Goal: Understand process/instructions: Learn how to perform a task or action

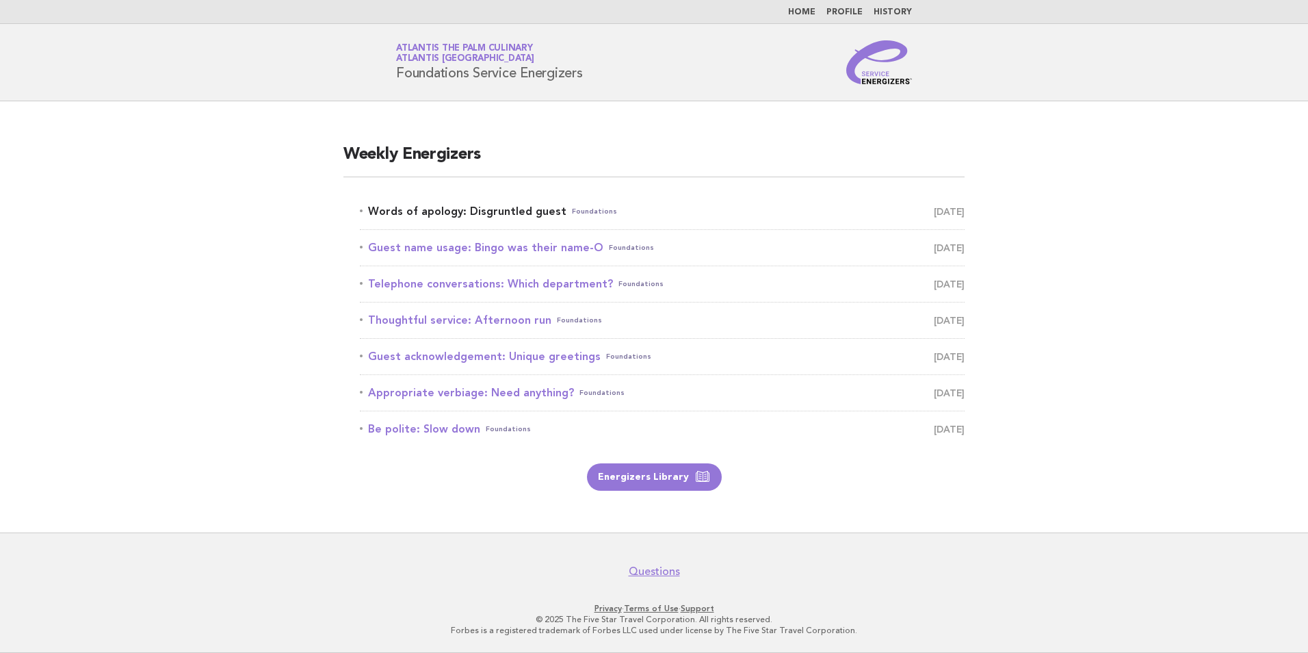
click at [412, 209] on link "Words of apology: Disgruntled guest Foundations [DATE]" at bounding box center [662, 211] width 605 height 19
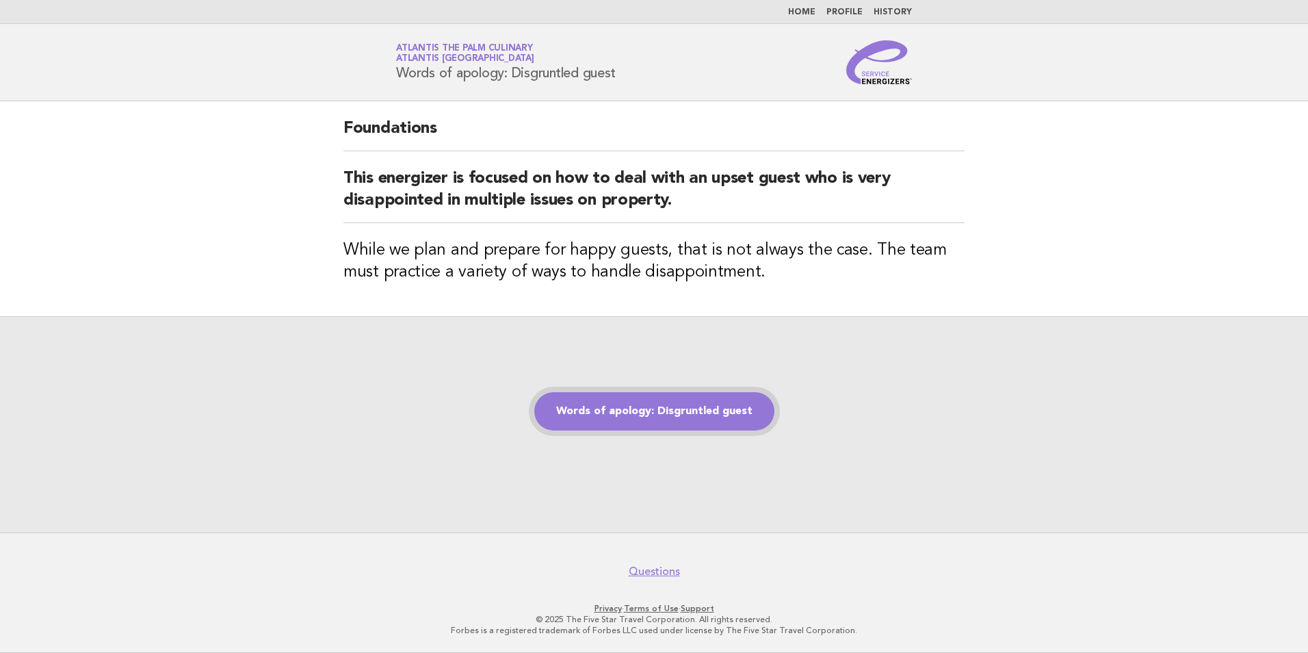
click at [625, 410] on link "Words of apology: Disgruntled guest" at bounding box center [654, 411] width 240 height 38
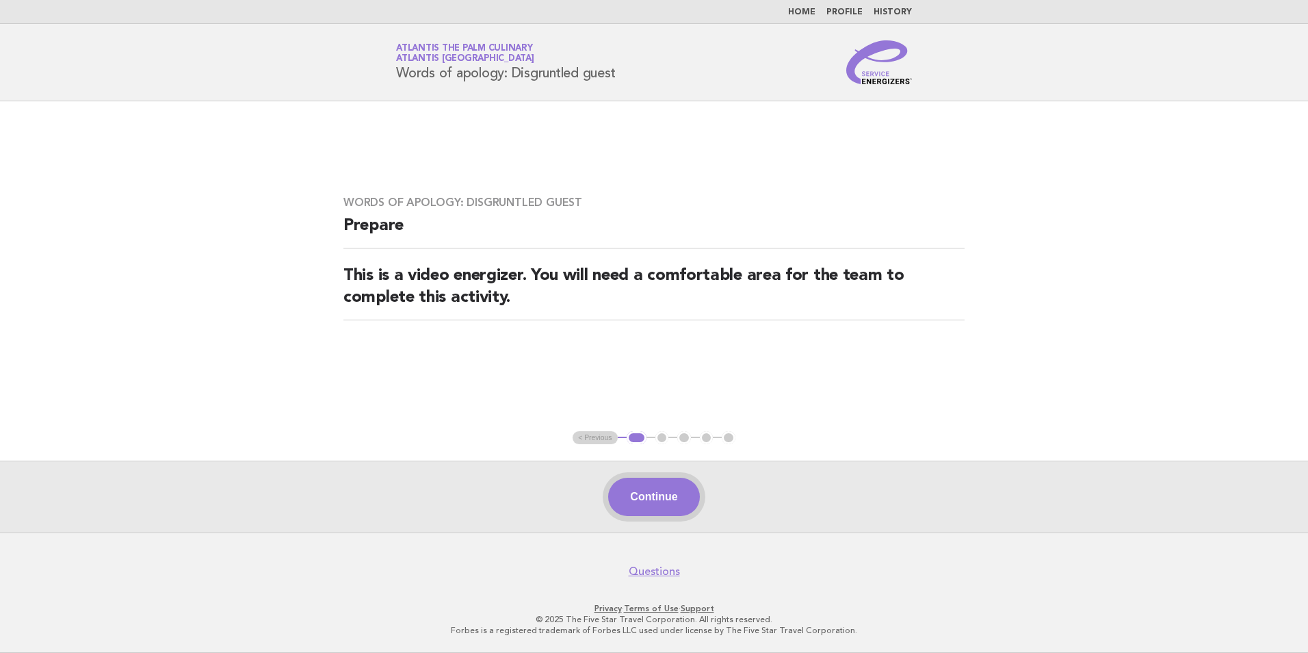
click at [633, 499] on button "Continue" at bounding box center [653, 496] width 91 height 38
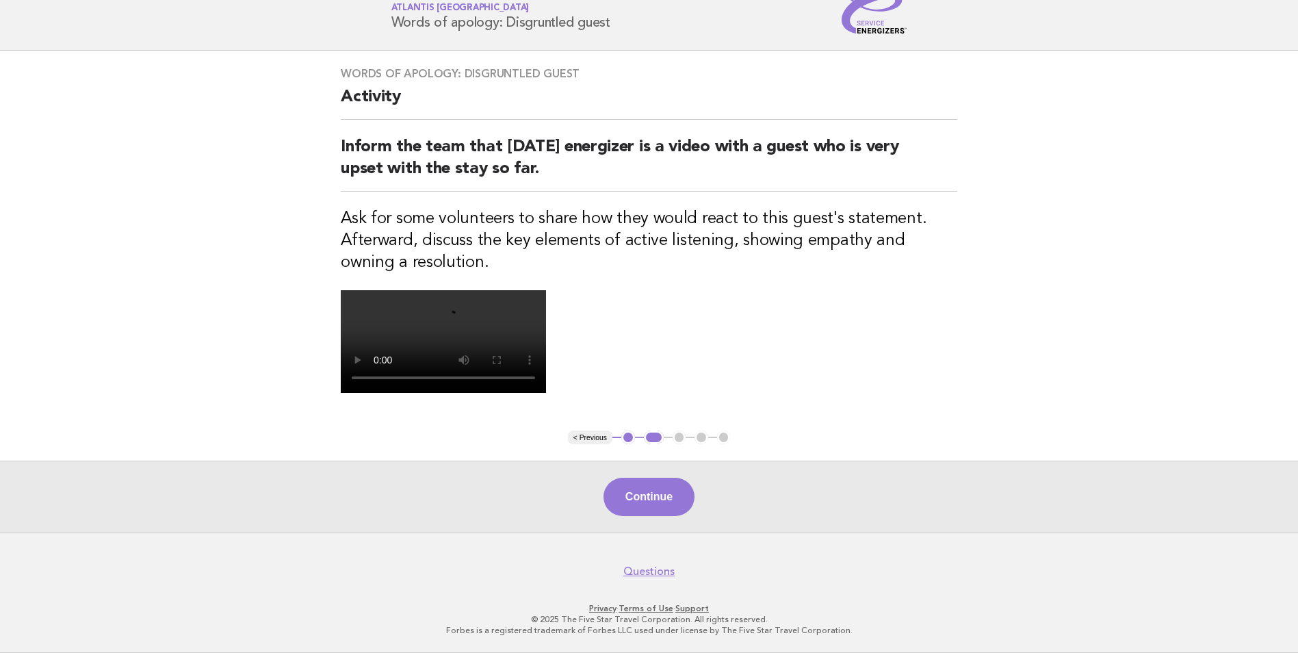
scroll to position [296, 0]
click at [648, 500] on button "Continue" at bounding box center [648, 496] width 91 height 38
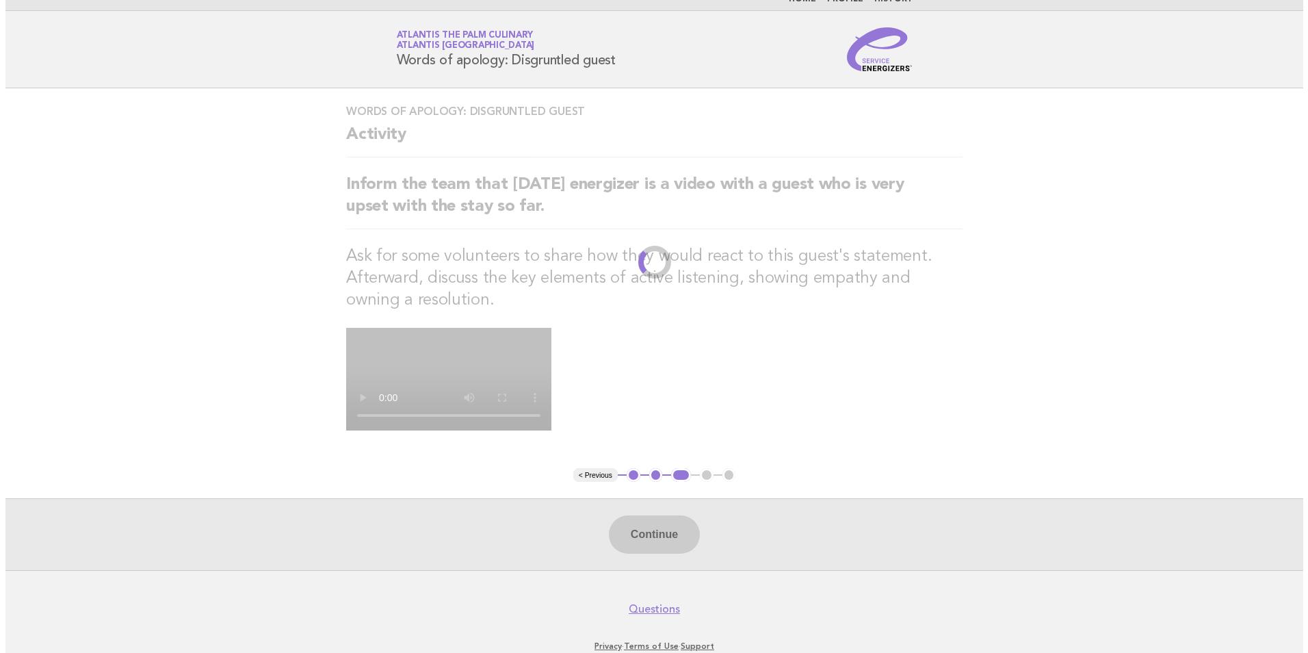
scroll to position [0, 0]
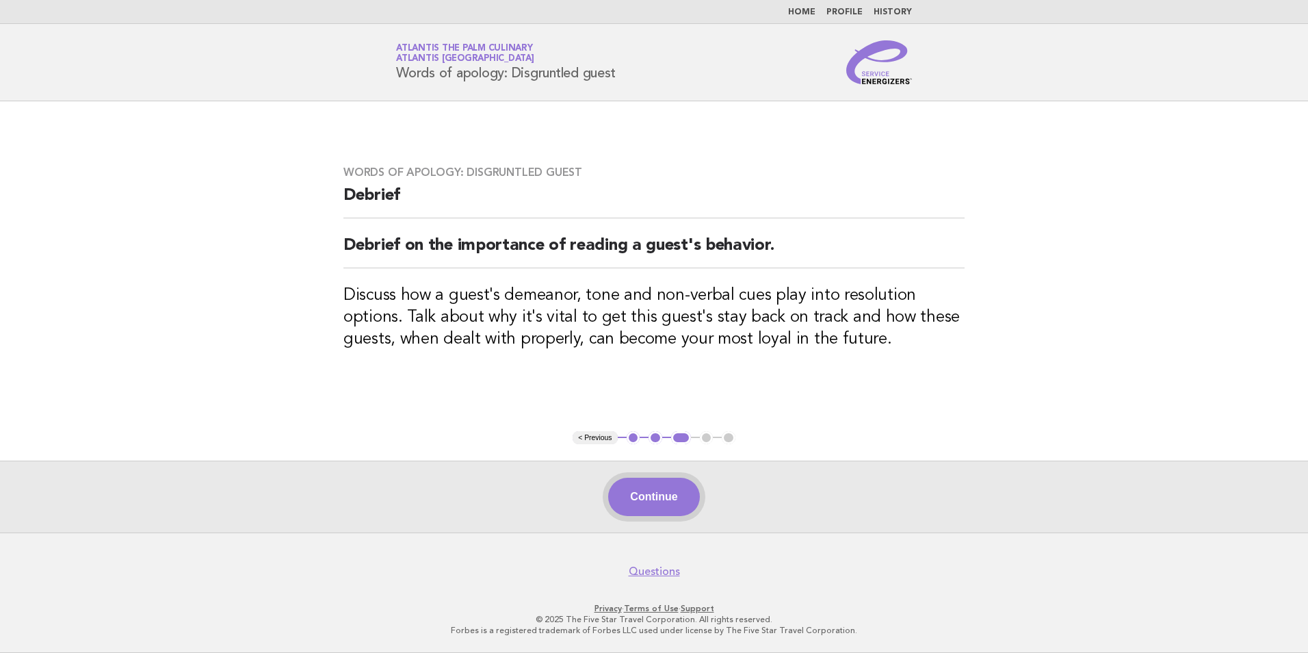
click at [657, 499] on button "Continue" at bounding box center [653, 496] width 91 height 38
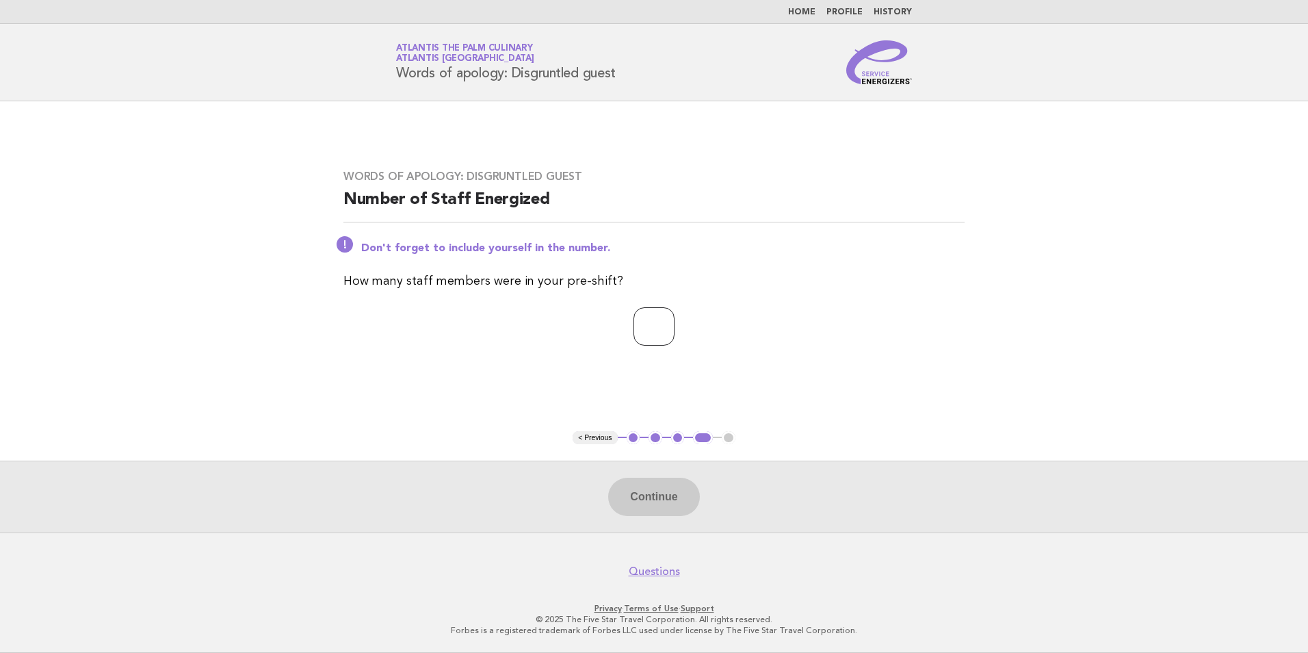
click at [645, 338] on input "number" at bounding box center [653, 326] width 41 height 38
type input "*"
click at [653, 493] on button "Continue" at bounding box center [653, 496] width 91 height 38
